Goal: Transaction & Acquisition: Purchase product/service

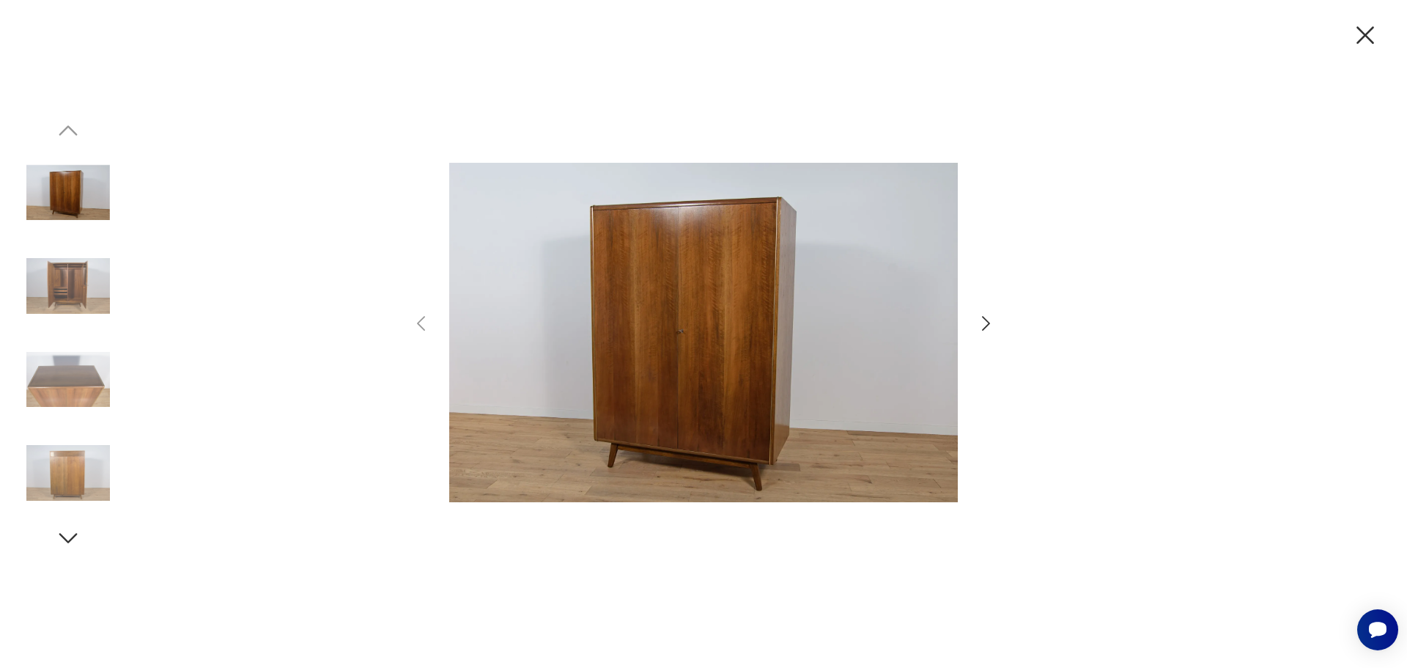
click at [978, 319] on icon "button" at bounding box center [985, 323] width 21 height 21
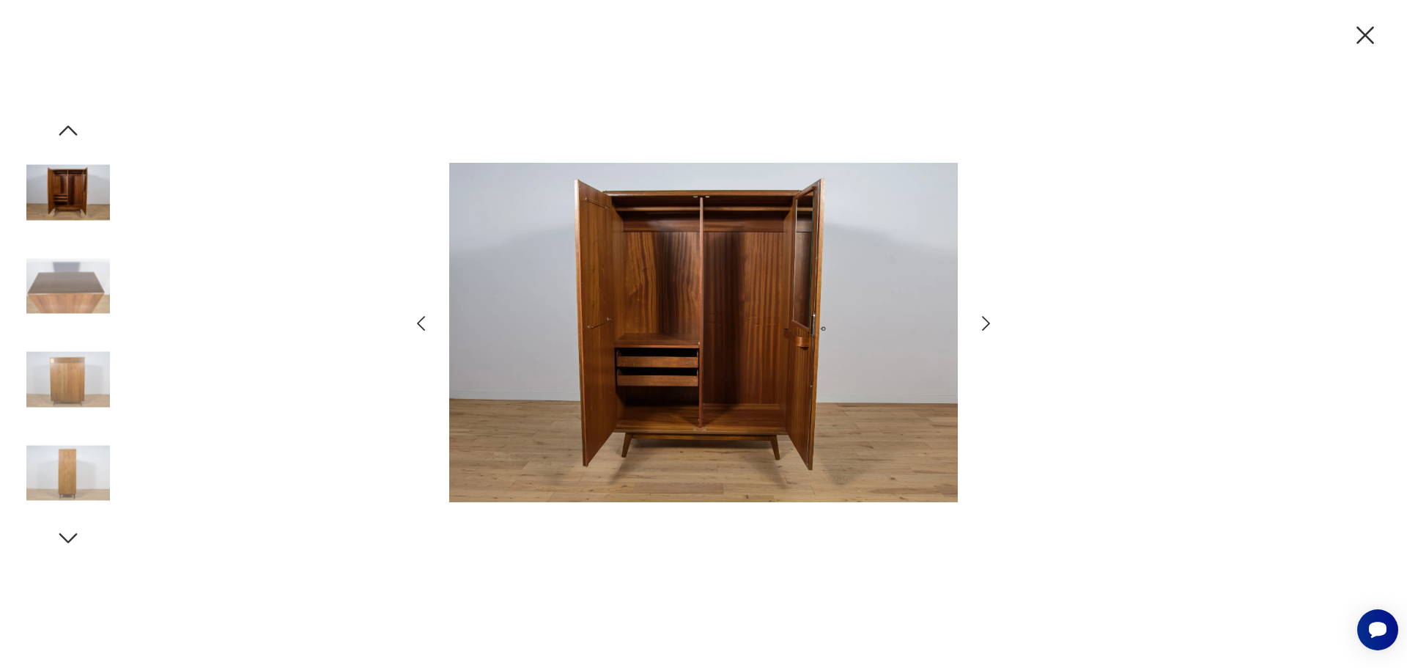
click at [92, 363] on img at bounding box center [68, 380] width 84 height 84
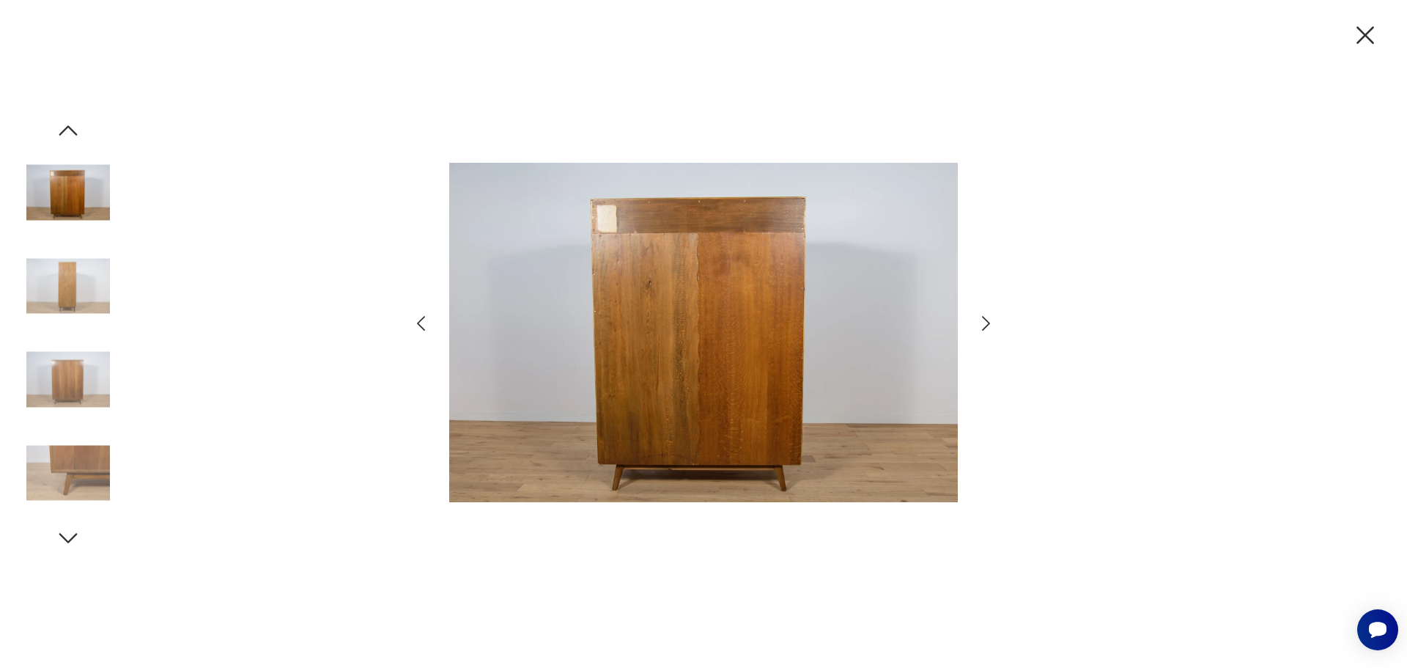
click at [84, 418] on img at bounding box center [68, 380] width 84 height 84
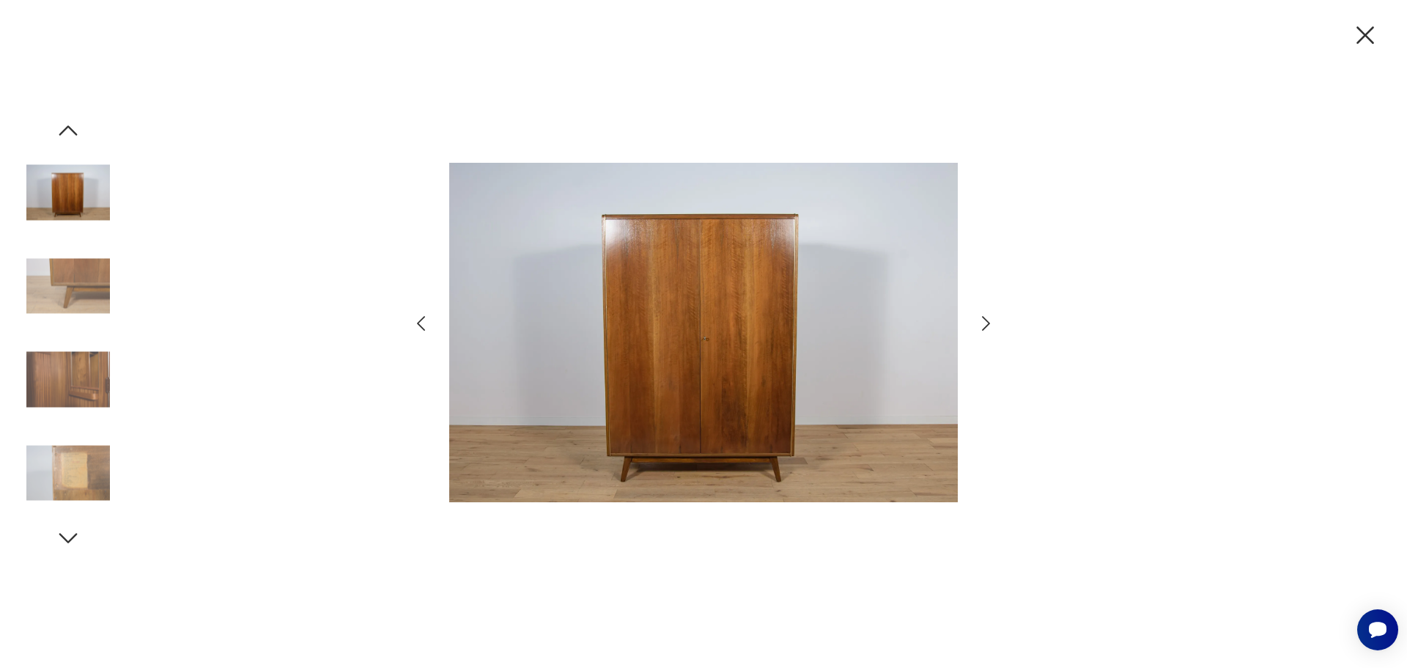
click at [709, 334] on img at bounding box center [703, 332] width 509 height 534
click at [851, 318] on img at bounding box center [703, 332] width 509 height 534
